Goal: Information Seeking & Learning: Learn about a topic

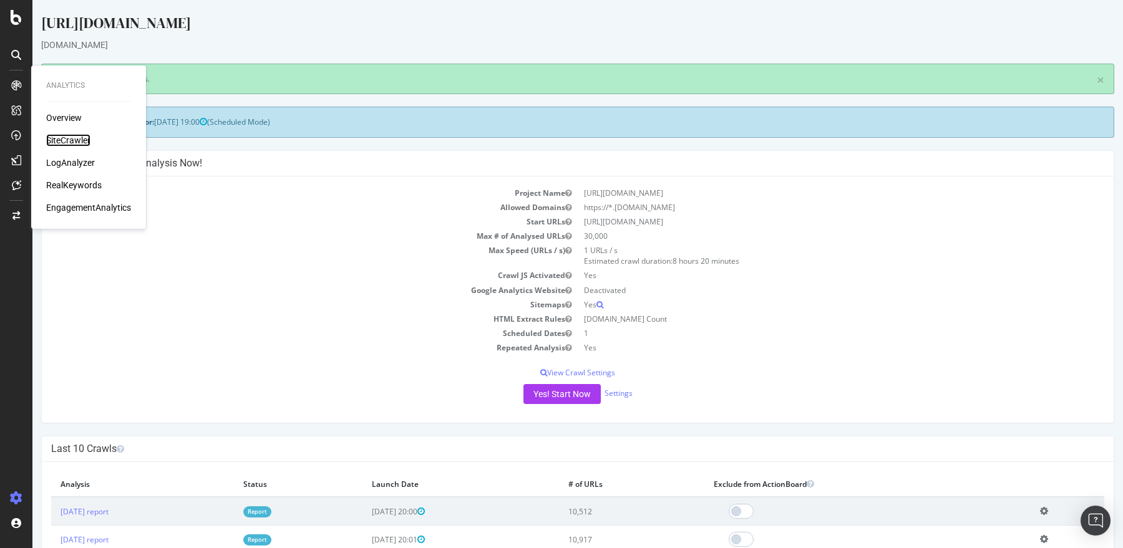
click at [69, 145] on div "SiteCrawler" at bounding box center [68, 140] width 44 height 12
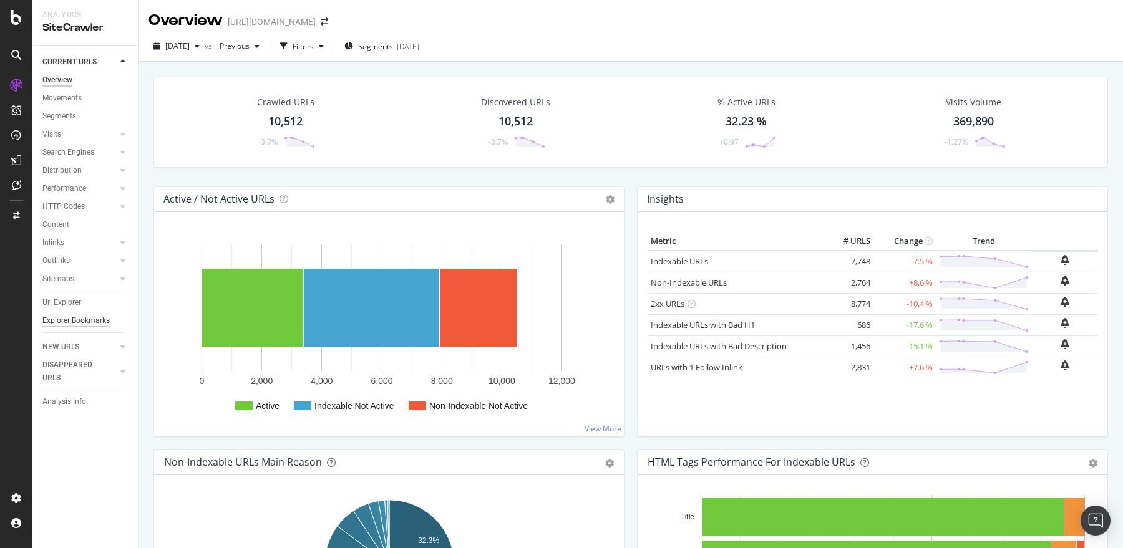
click at [70, 321] on div "Explorer Bookmarks" at bounding box center [75, 320] width 67 height 13
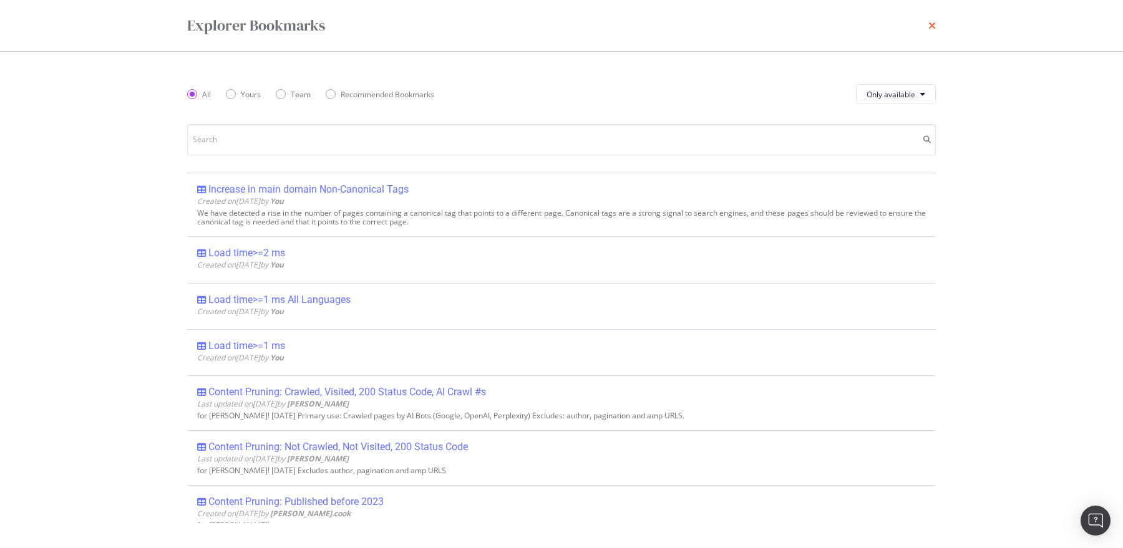
click at [929, 25] on icon "times" at bounding box center [931, 26] width 7 height 10
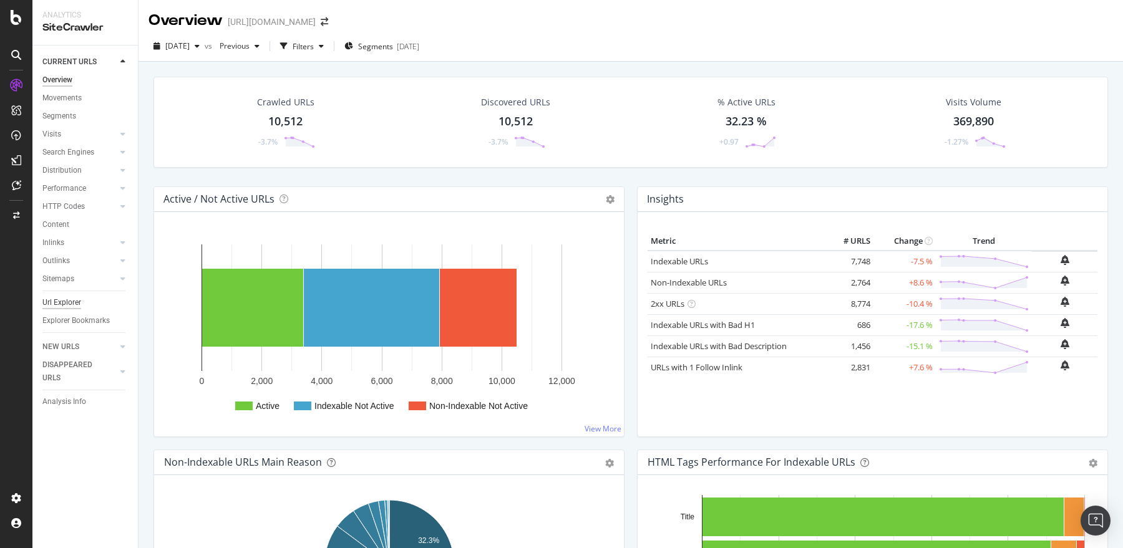
click at [64, 304] on div "Url Explorer" at bounding box center [61, 302] width 39 height 13
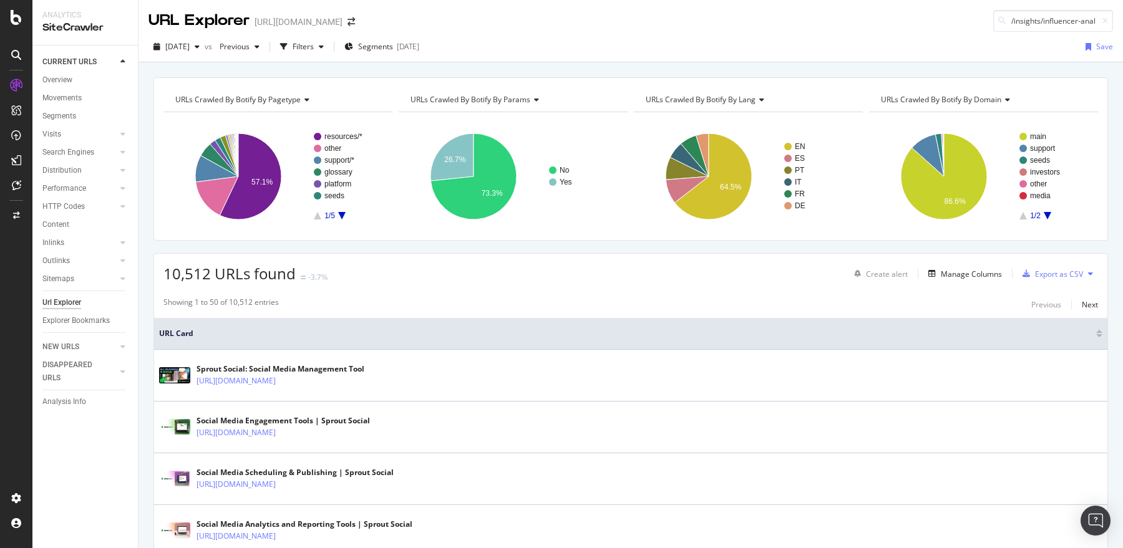
scroll to position [0, 39]
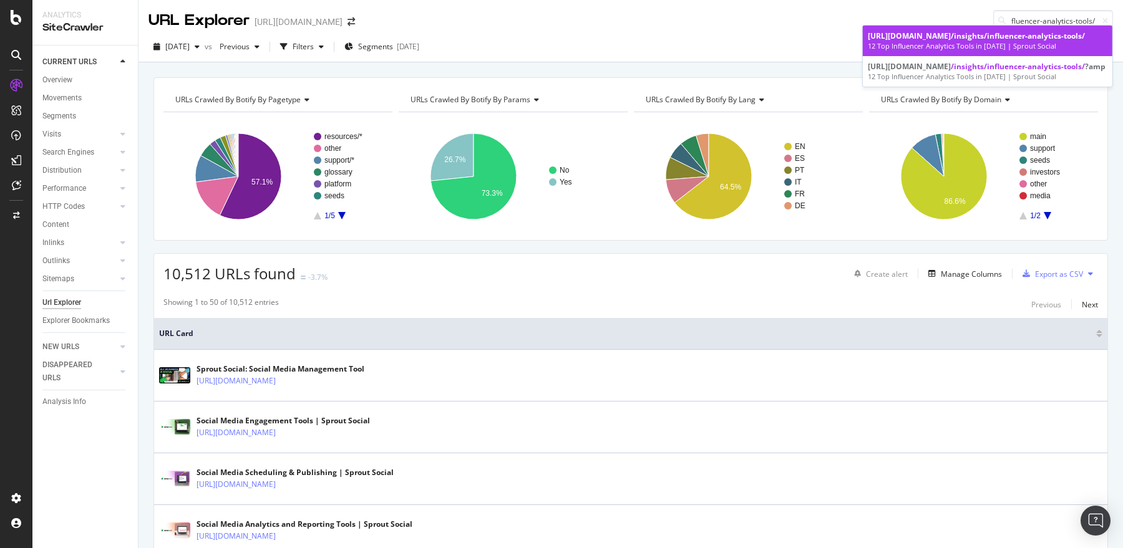
type input "/insights/influencer-analytics-tools/"
click at [937, 46] on div "12 Top Influencer Analytics Tools in [DATE] | Sprout Social" at bounding box center [988, 46] width 240 height 10
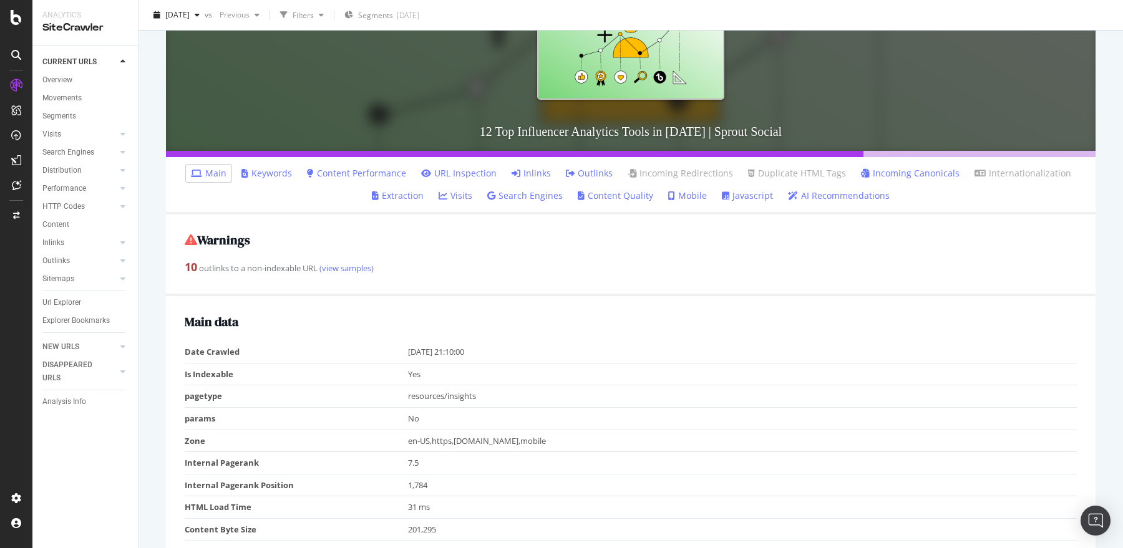
scroll to position [99, 0]
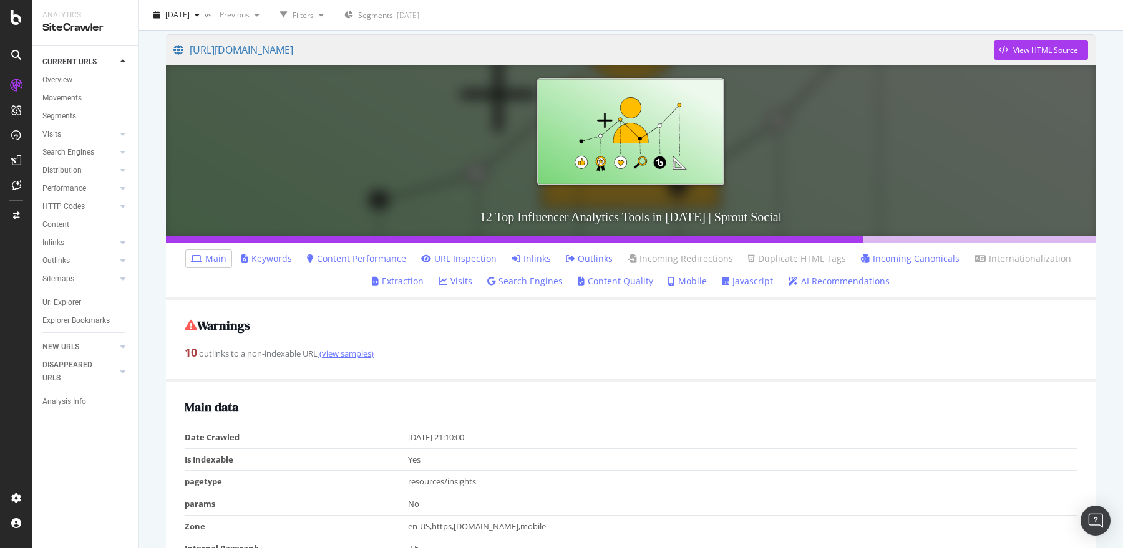
click at [336, 354] on link "(view samples)" at bounding box center [345, 353] width 56 height 11
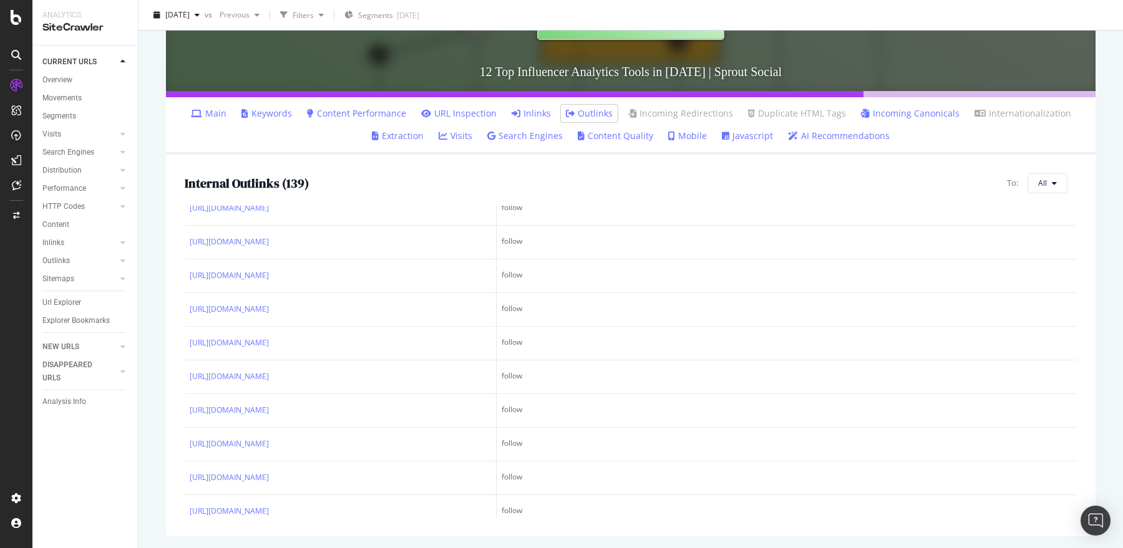
scroll to position [315, 0]
click at [526, 109] on link "Inlinks" at bounding box center [530, 113] width 39 height 12
